Goal: Task Accomplishment & Management: Use online tool/utility

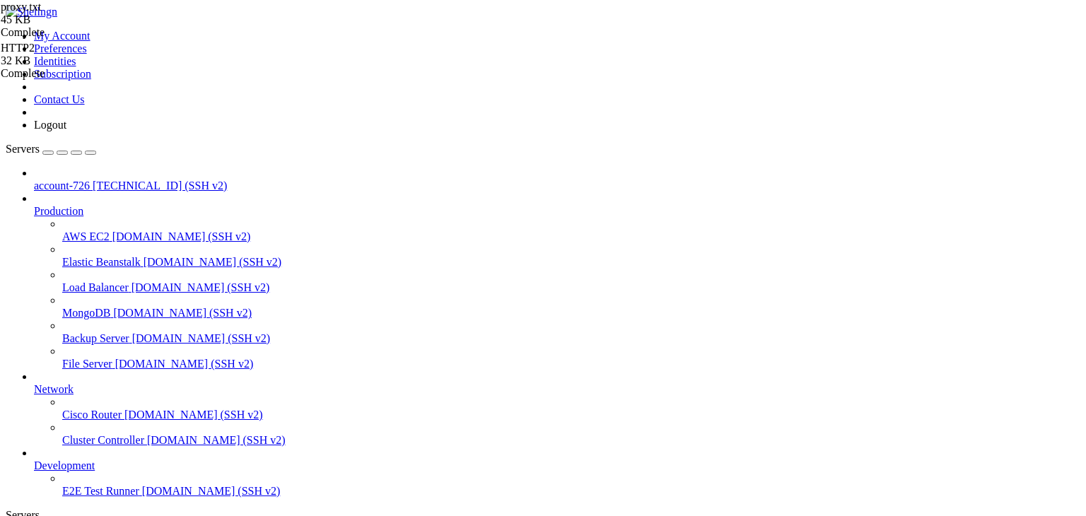
scroll to position [6, 1]
drag, startPoint x: 0, startPoint y: 0, endPoint x: 634, endPoint y: 217, distance: 670.3
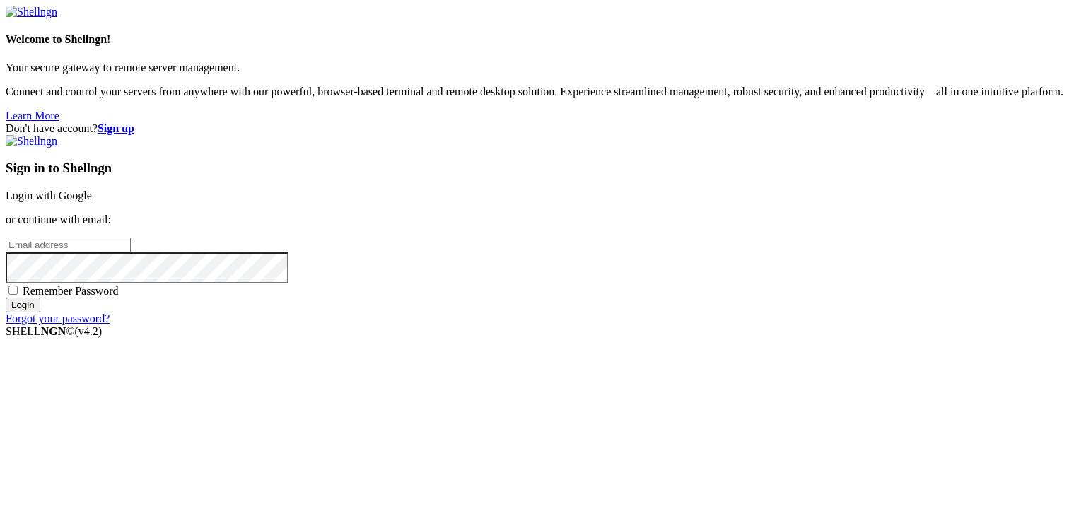
click at [131, 252] on input "email" at bounding box center [68, 245] width 125 height 15
click at [131, 247] on input "email" at bounding box center [68, 245] width 125 height 15
click at [131, 252] on input "email" at bounding box center [68, 245] width 125 height 15
click at [131, 246] on input "email" at bounding box center [68, 245] width 125 height 15
paste input "[EMAIL_ADDRESS][DOMAIN_NAME]"
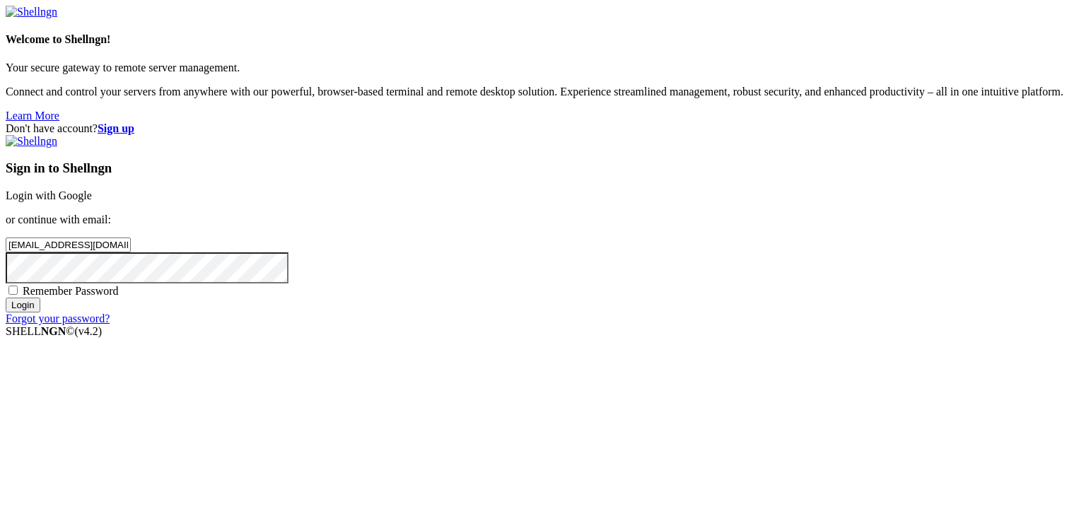
drag, startPoint x: 640, startPoint y: 247, endPoint x: 571, endPoint y: 246, distance: 68.6
click at [131, 246] on input "[EMAIL_ADDRESS][DOMAIN_NAME]" at bounding box center [68, 245] width 125 height 15
type input "[EMAIL_ADDRESS][DOMAIN_NAME]"
click at [40, 313] on input "Login" at bounding box center [23, 305] width 35 height 15
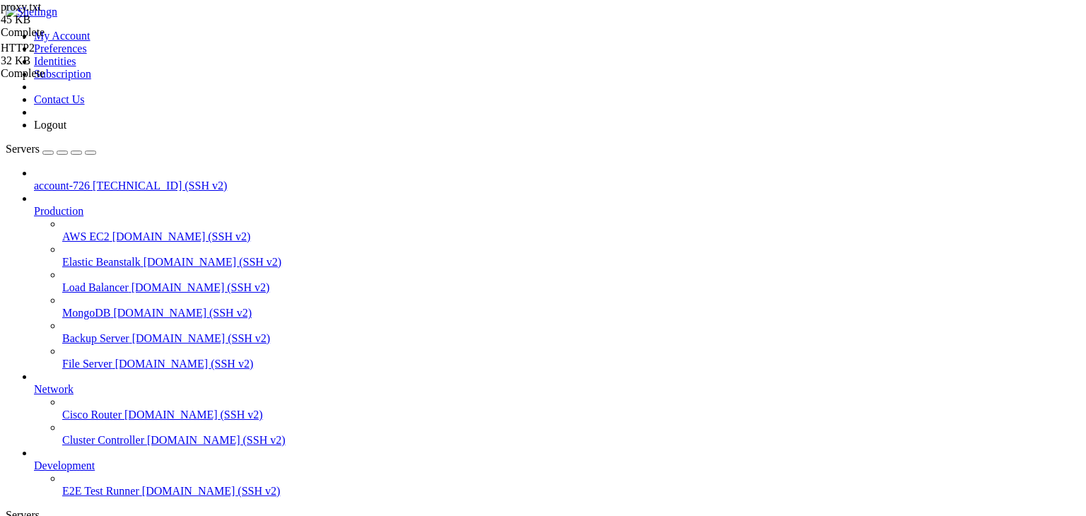
click at [93, 180] on span "[TECHNICAL_ID] (SSH v2)" at bounding box center [160, 186] width 134 height 12
